Goal: Navigation & Orientation: Find specific page/section

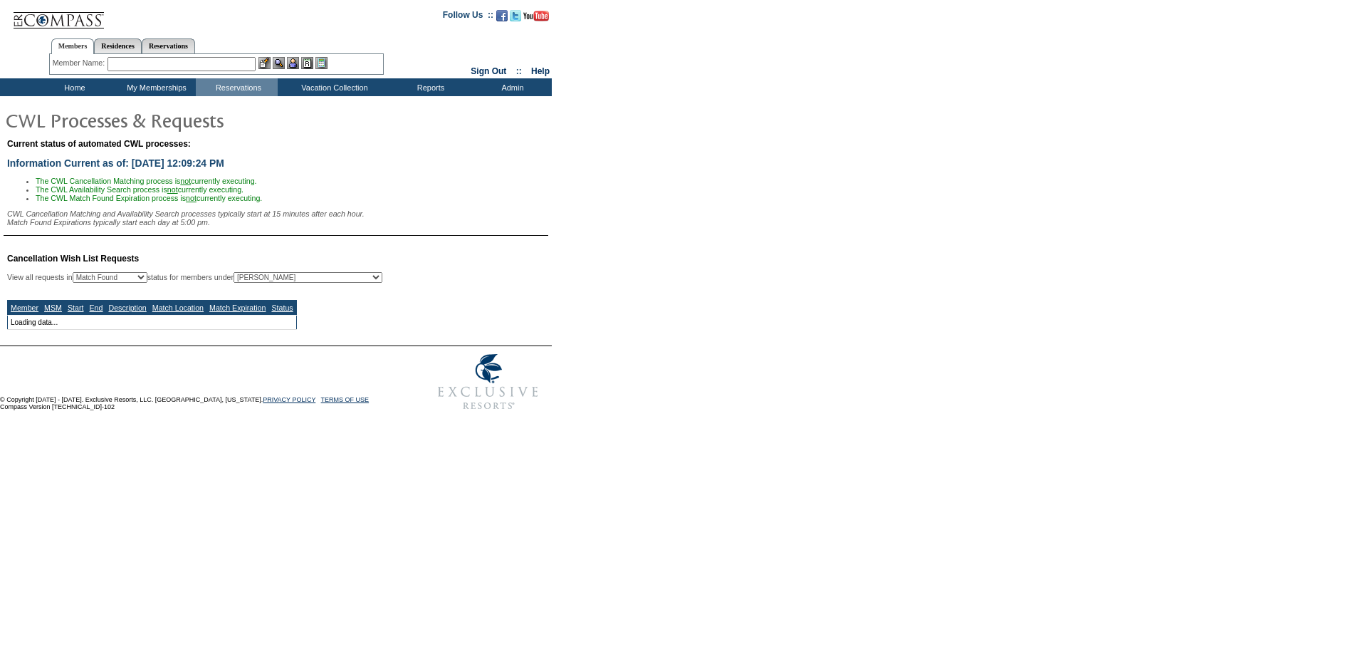
select select "50"
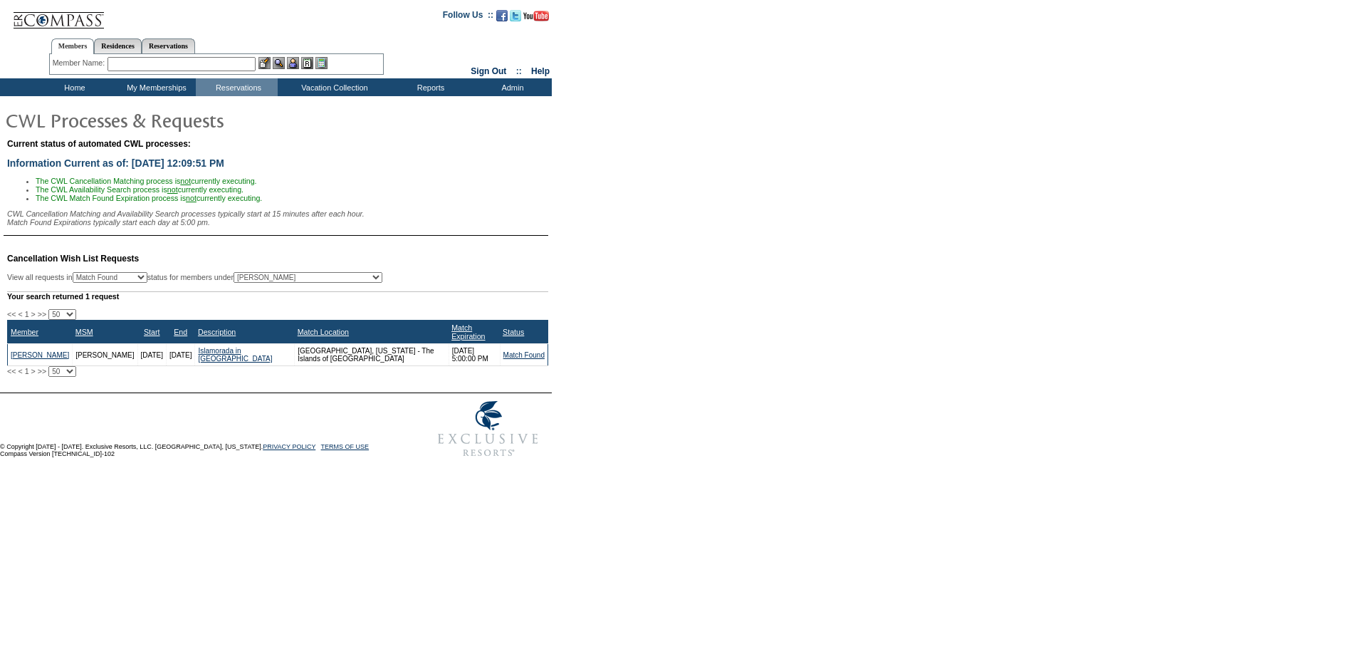
click at [78, 84] on td "Home" at bounding box center [73, 87] width 82 height 18
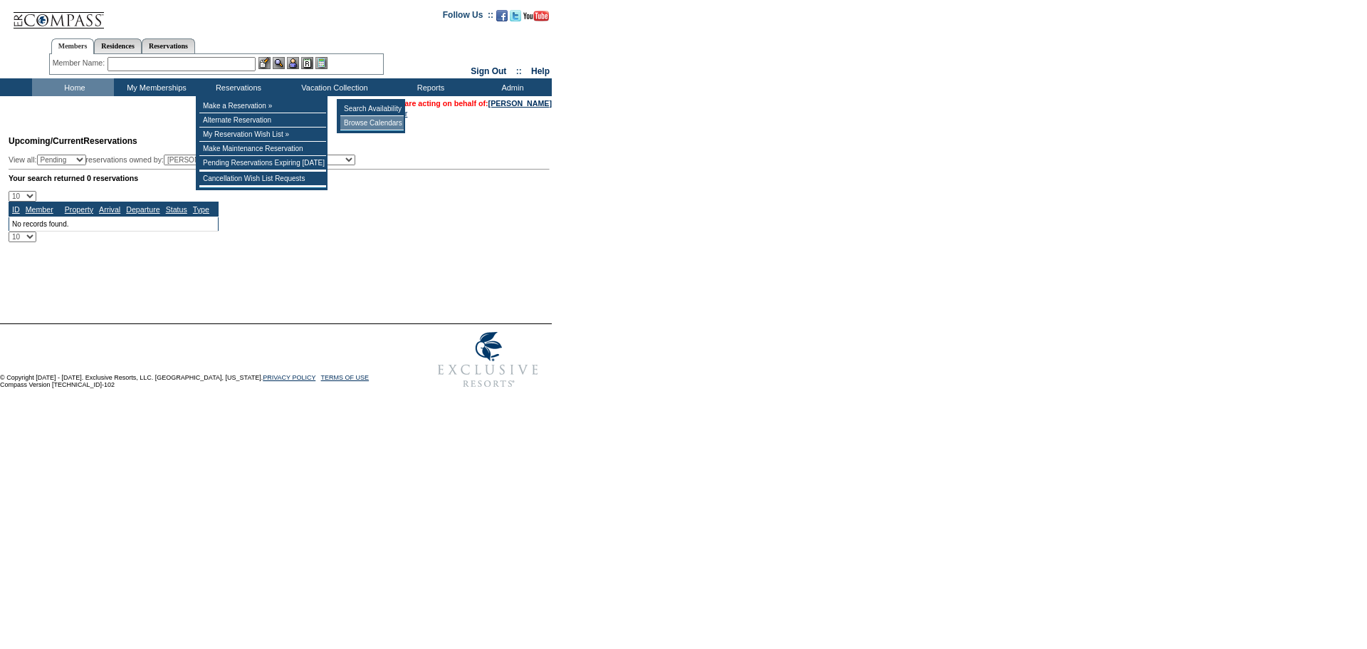
click at [356, 122] on td "Browse Calendars" at bounding box center [371, 123] width 63 height 14
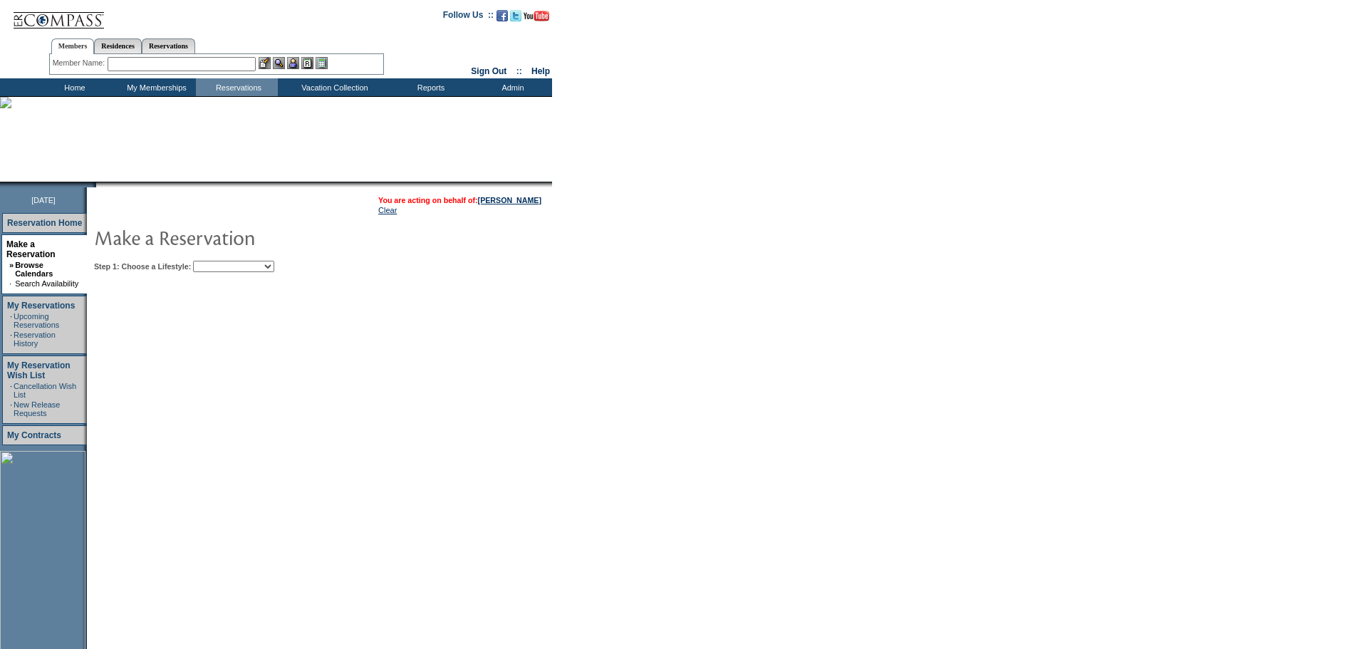
click at [274, 268] on select "Beach Leisure Metropolitan Mountain OIAL for Adventure OIAL for Couples OIAL fo…" at bounding box center [233, 266] width 81 height 11
select select "Beach"
click at [217, 262] on select "Beach Leisure Metropolitan Mountain OIAL for Adventure OIAL for Couples OIAL fo…" at bounding box center [233, 266] width 81 height 11
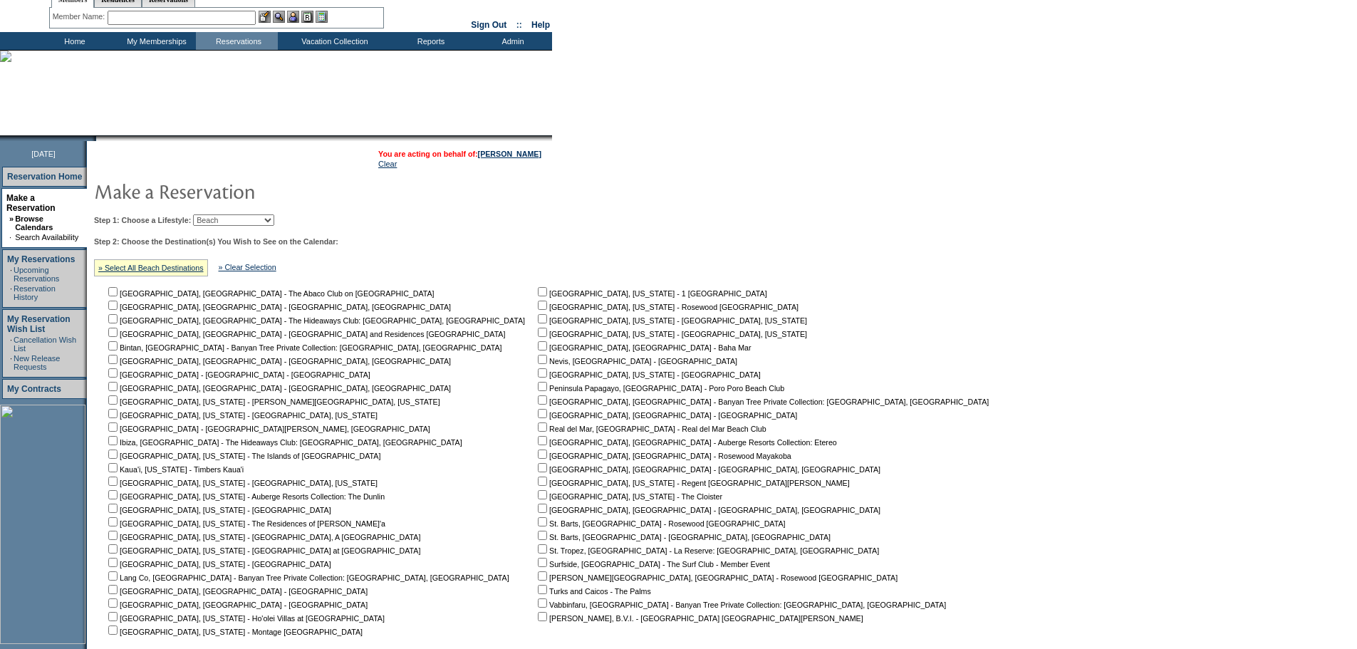
scroll to position [71, 0]
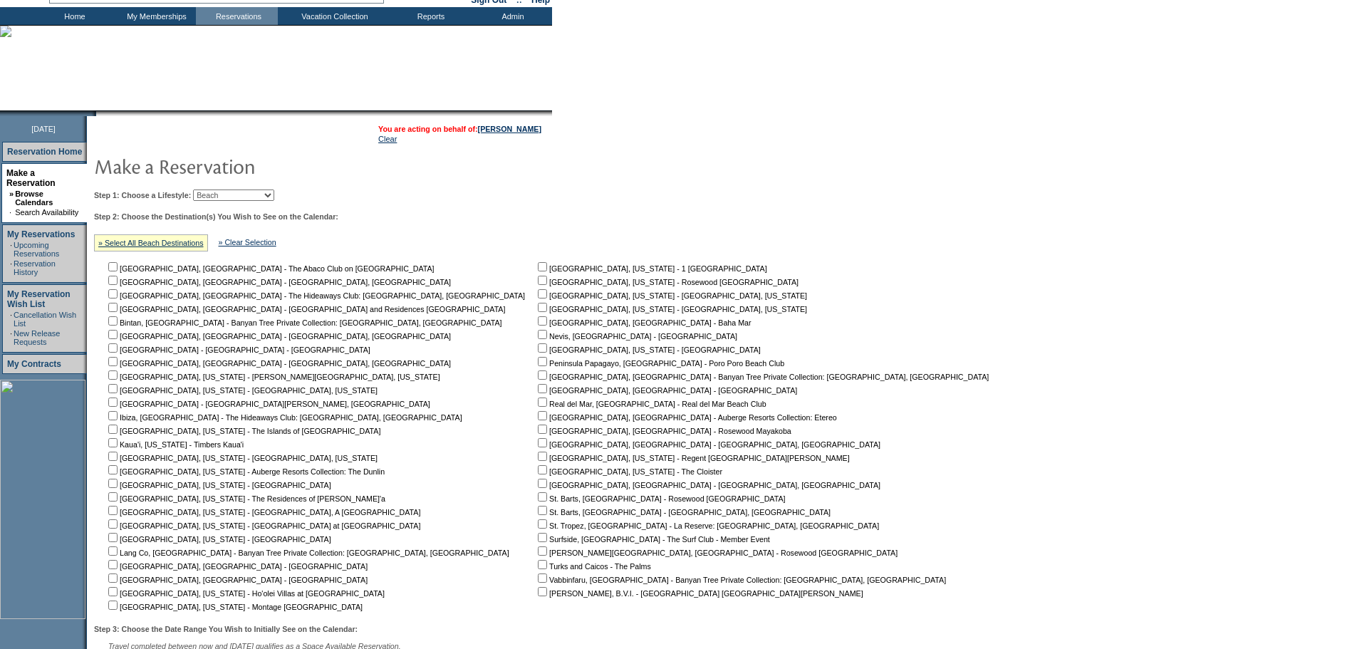
click at [538, 459] on input "checkbox" at bounding box center [542, 456] width 9 height 9
checkbox input "true"
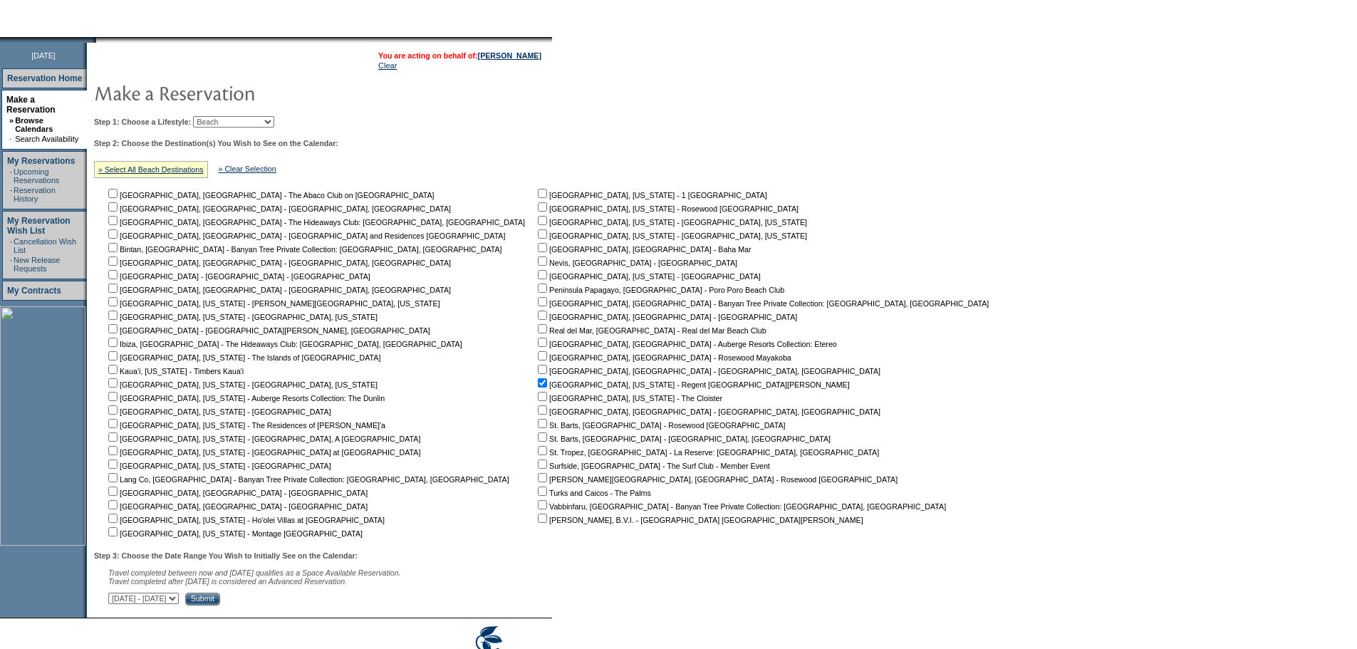
scroll to position [215, 0]
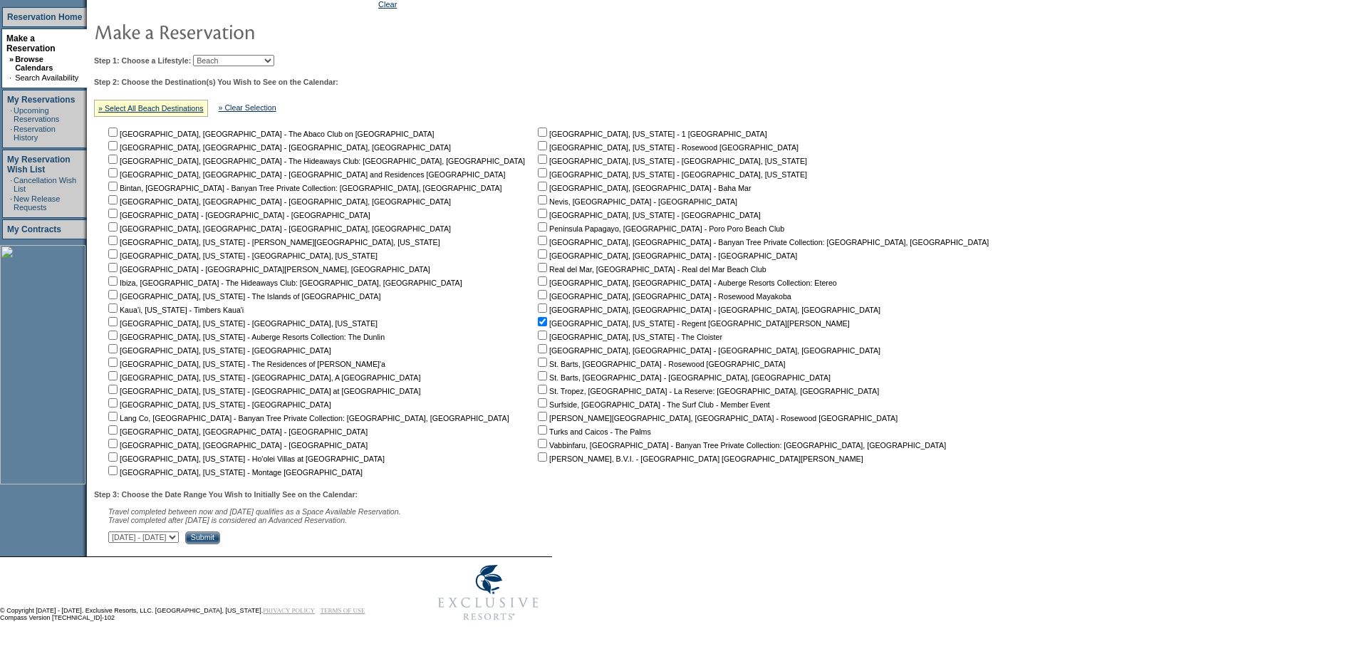
click at [220, 533] on input "Submit" at bounding box center [202, 537] width 35 height 13
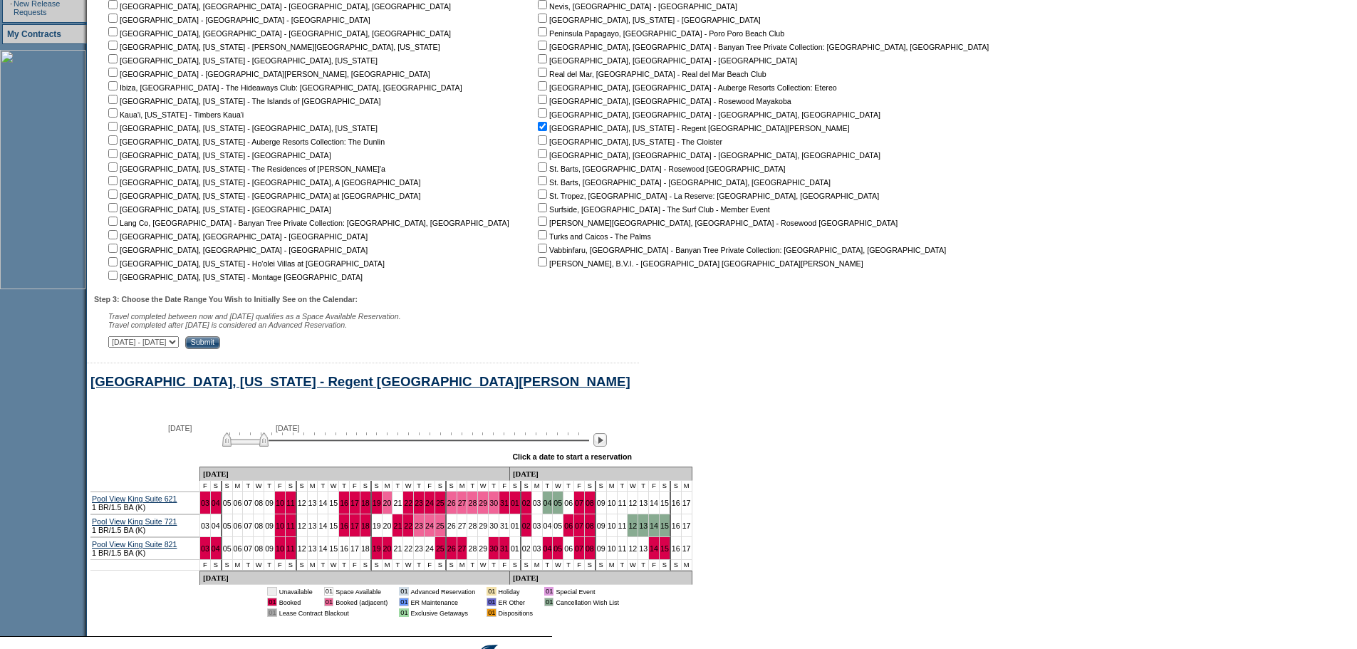
scroll to position [499, 0]
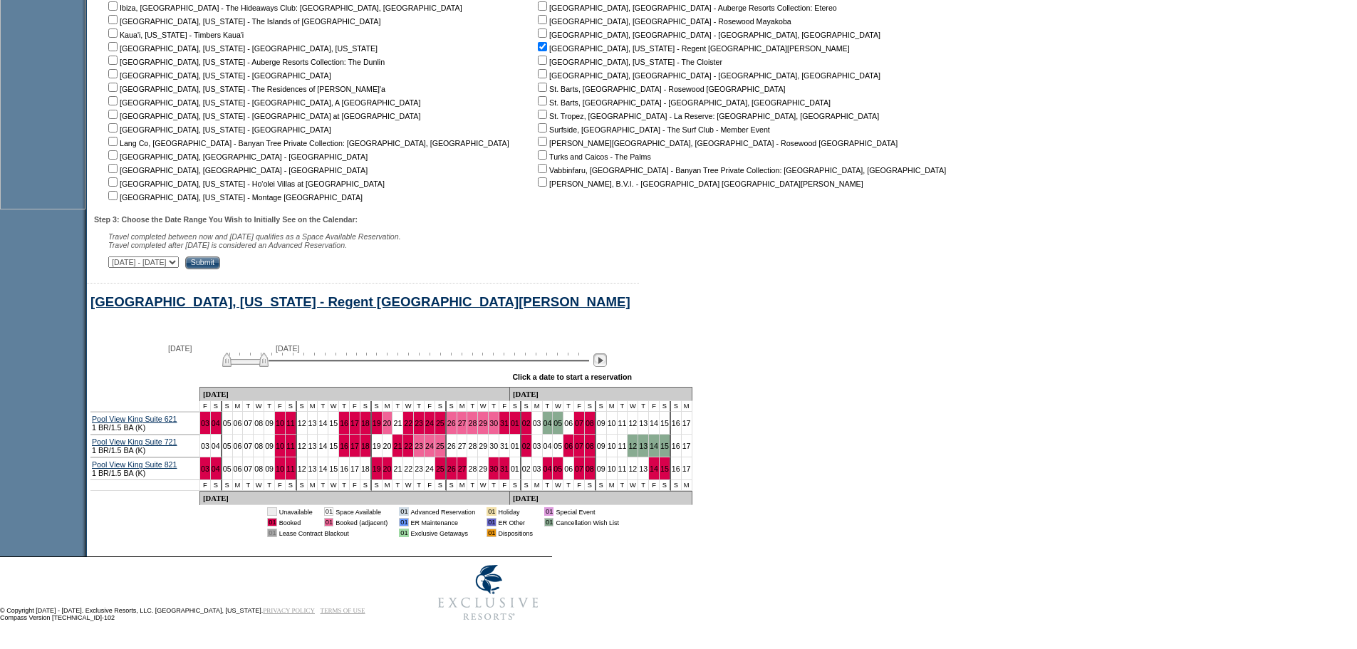
click at [606, 355] on img at bounding box center [600, 360] width 14 height 14
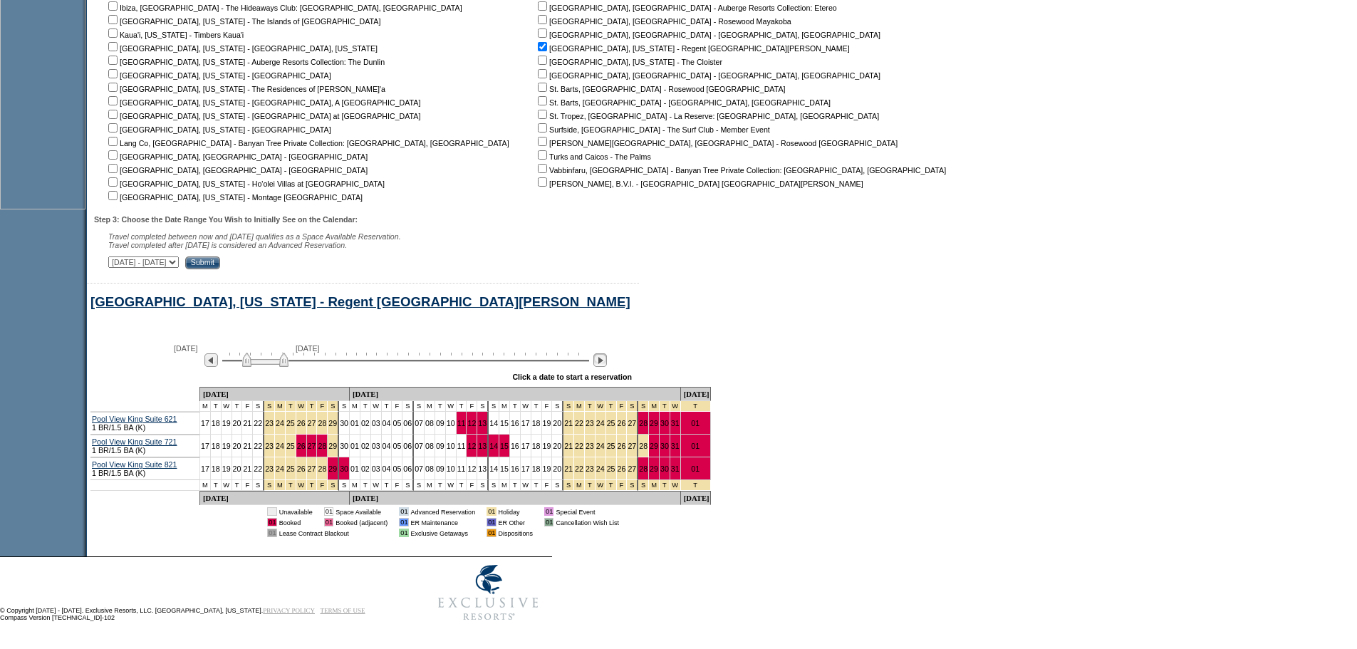
click at [606, 355] on img at bounding box center [600, 360] width 14 height 14
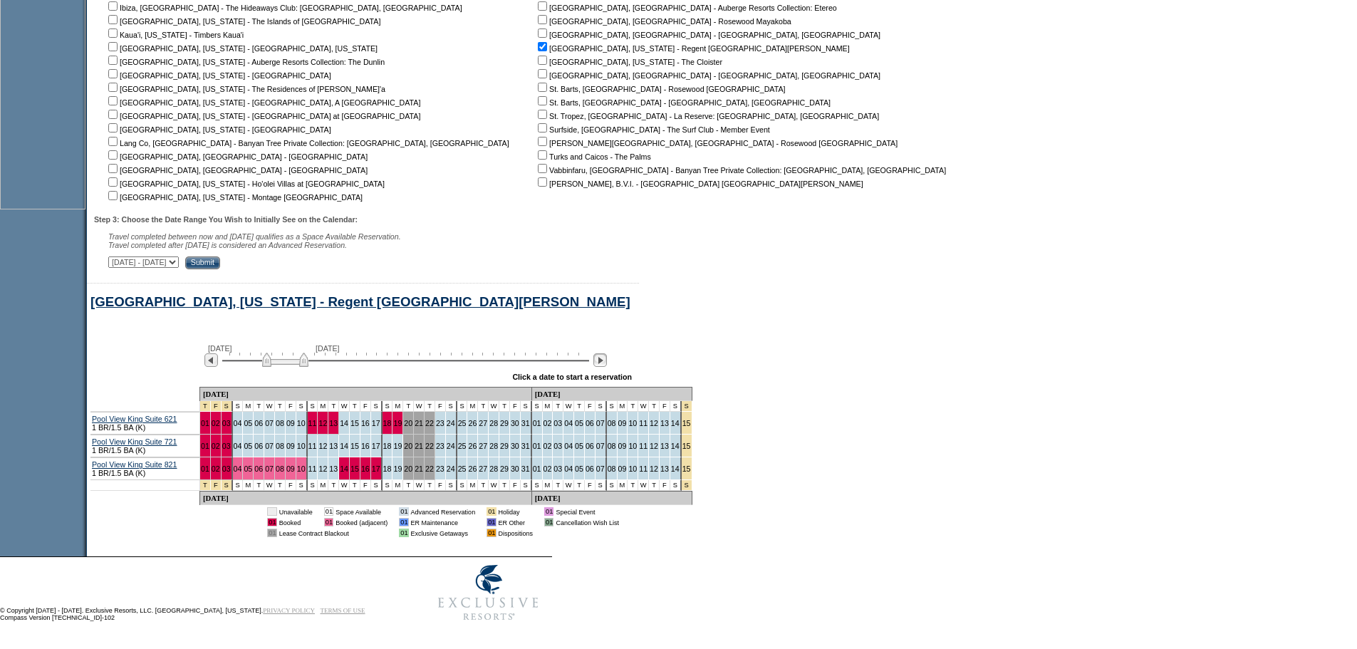
click at [606, 355] on img at bounding box center [600, 360] width 14 height 14
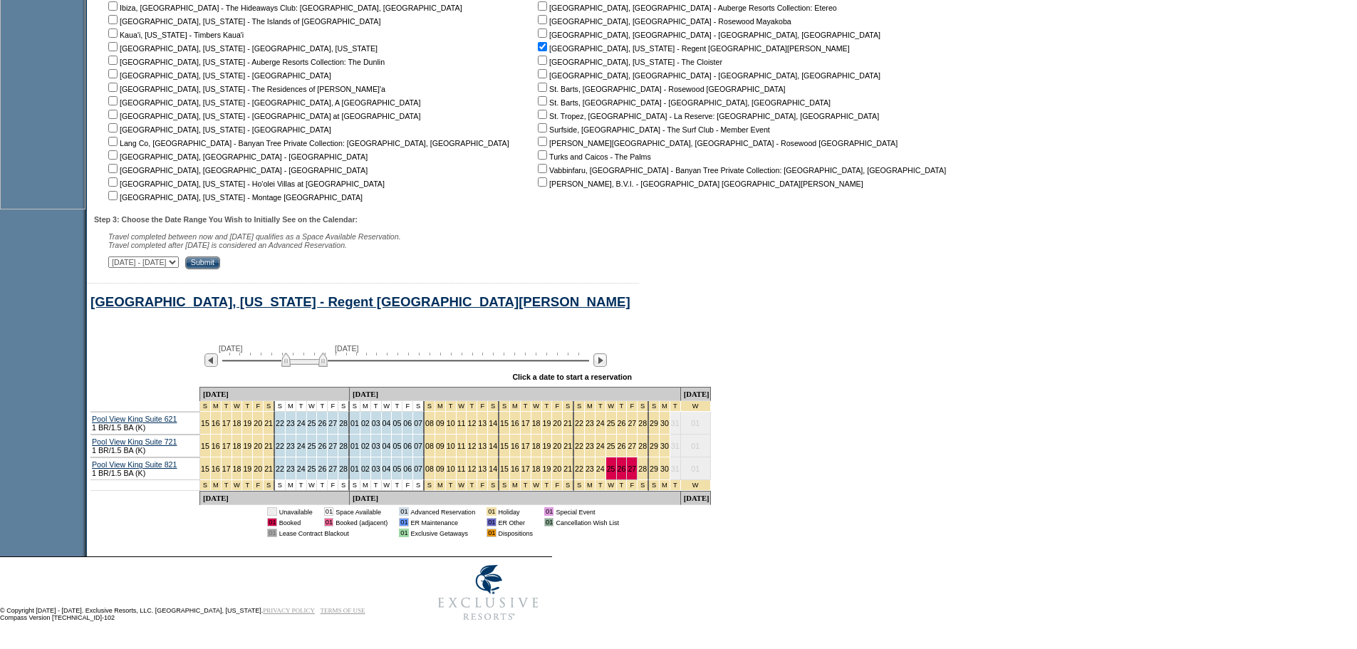
scroll to position [0, 0]
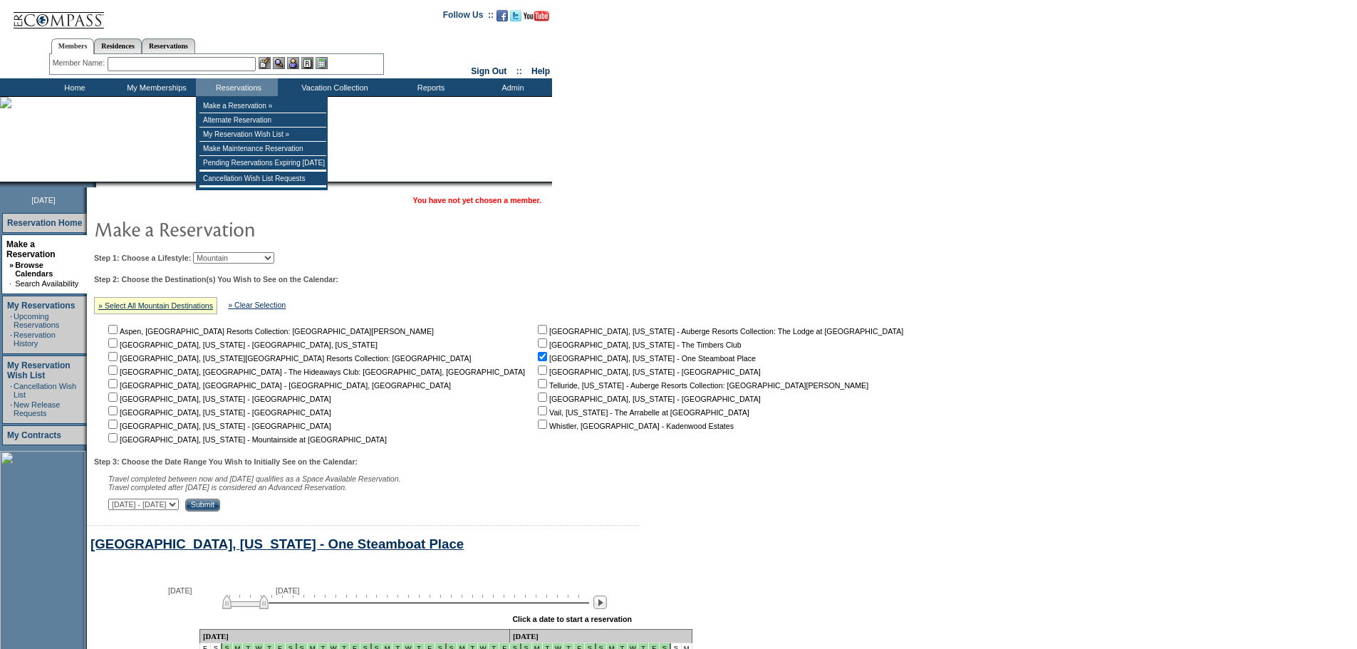
click at [243, 63] on input "text" at bounding box center [182, 64] width 148 height 14
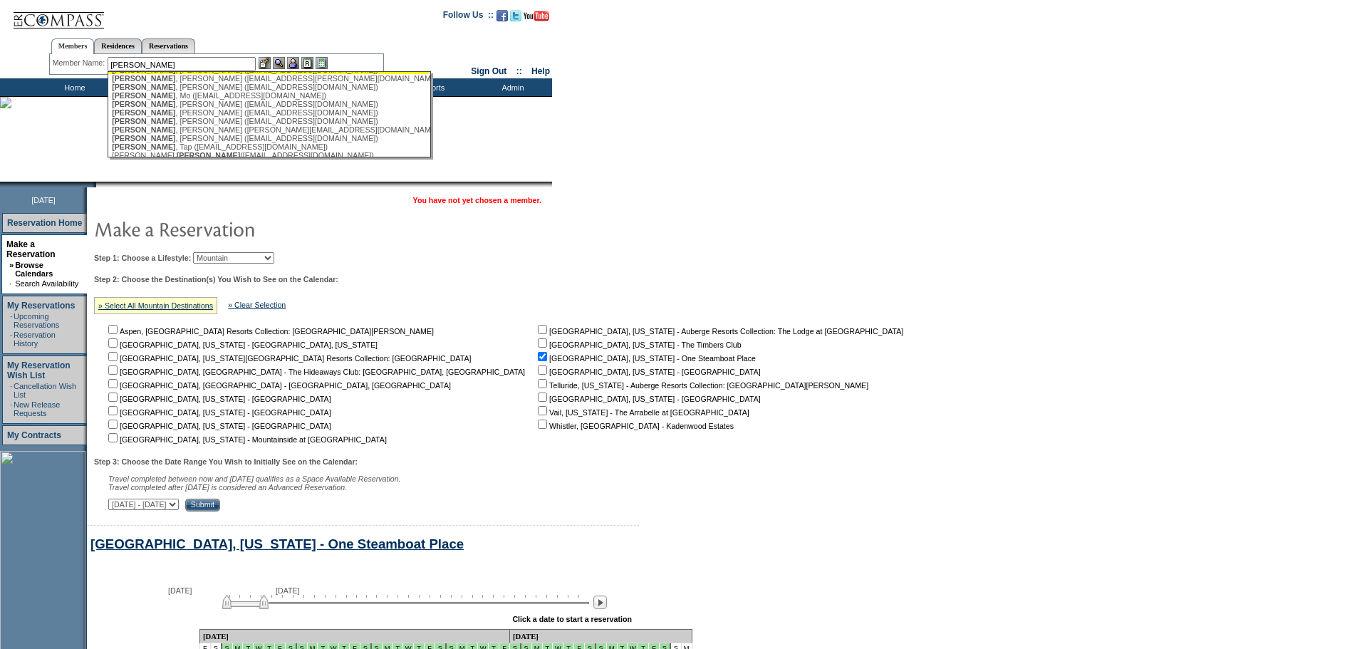
scroll to position [214, 0]
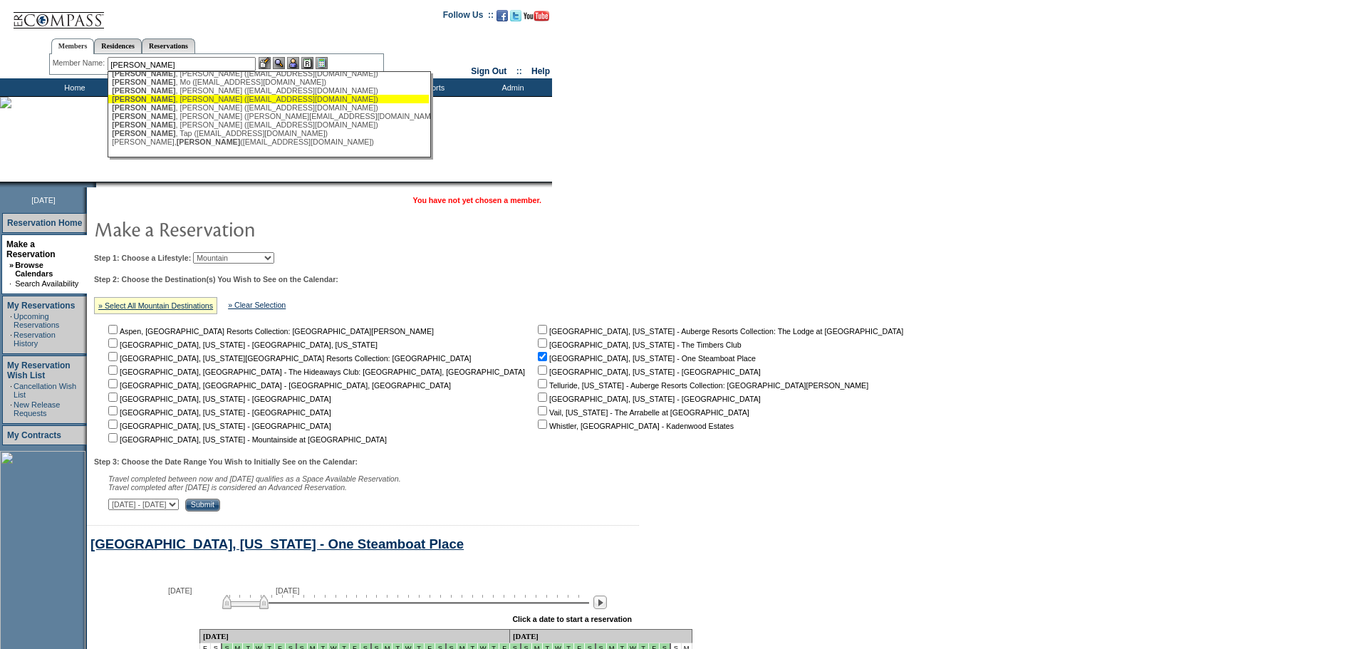
click at [246, 103] on div "[PERSON_NAME] ([EMAIL_ADDRESS][DOMAIN_NAME])" at bounding box center [268, 99] width 313 height 9
type input "Taylor, Rowan (rtaylor@libertyhallcapital.com)"
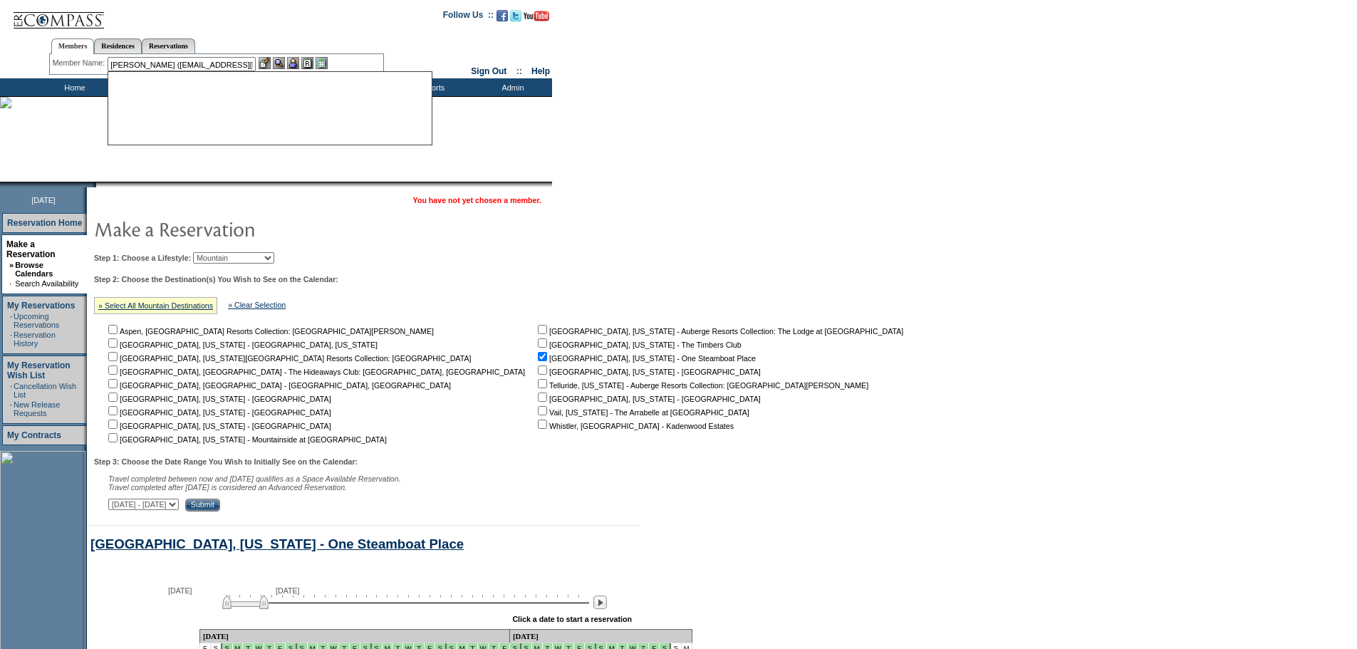
scroll to position [0, 0]
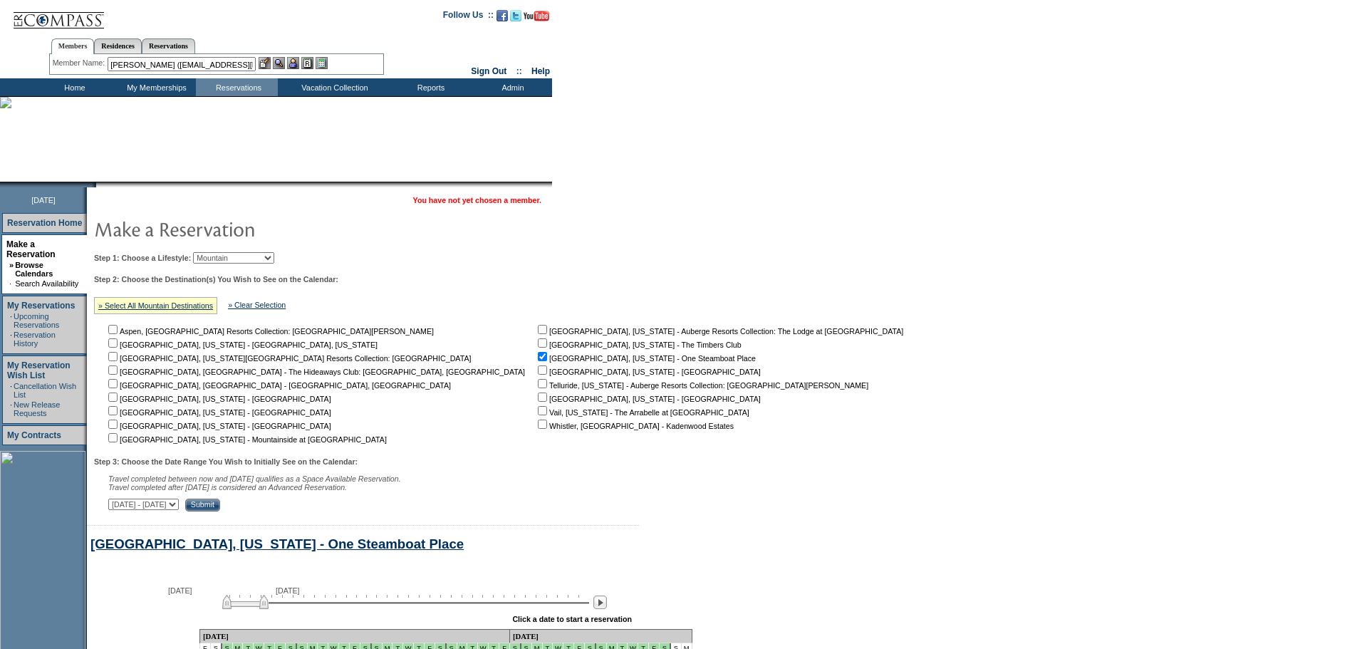
click at [293, 61] on img at bounding box center [293, 63] width 12 height 12
click at [282, 61] on img at bounding box center [279, 63] width 12 height 12
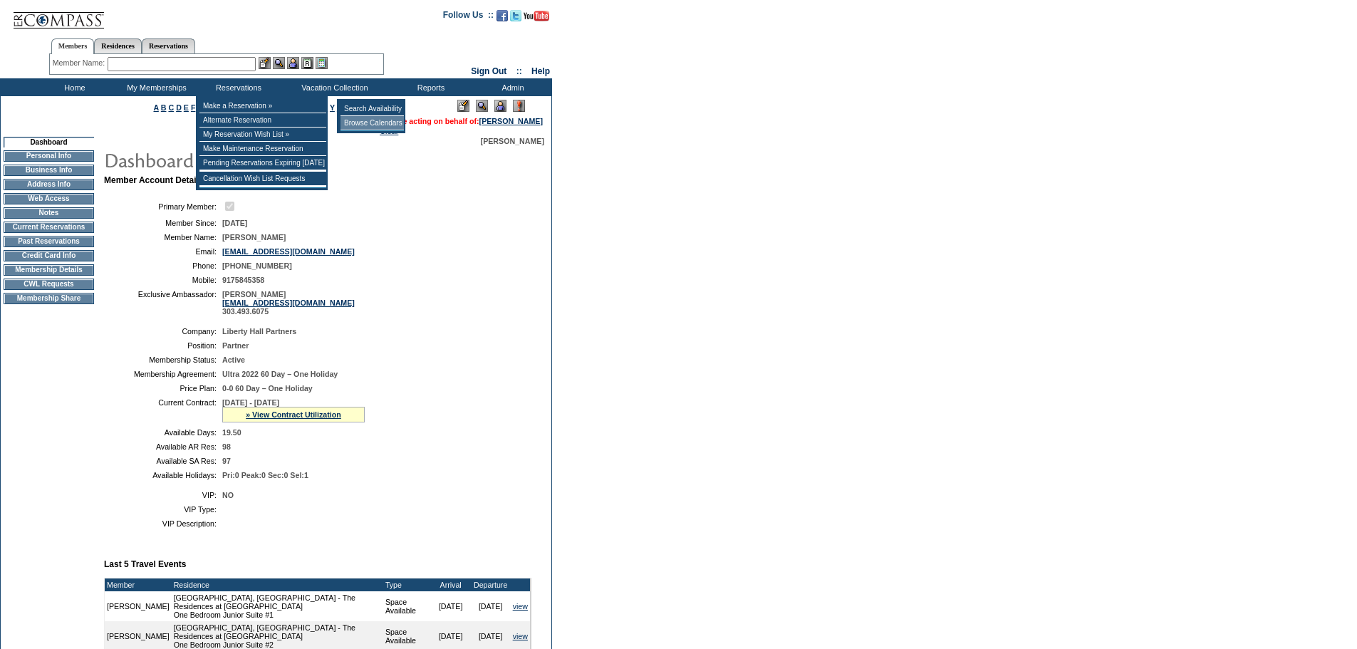
click at [363, 121] on td "Browse Calendars" at bounding box center [371, 123] width 63 height 14
